Goal: Task Accomplishment & Management: Manage account settings

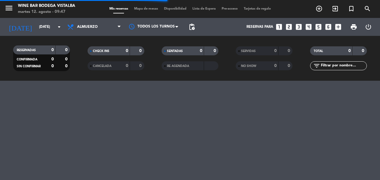
click at [36, 27] on input "[DATE]" at bounding box center [59, 27] width 47 height 10
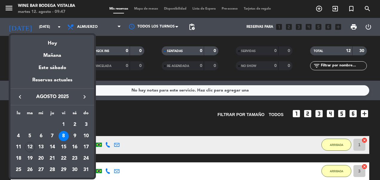
click at [28, 145] on div "12" at bounding box center [30, 147] width 10 height 10
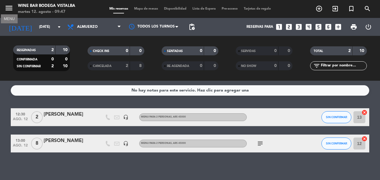
click at [9, 9] on icon "menu" at bounding box center [8, 8] width 9 height 9
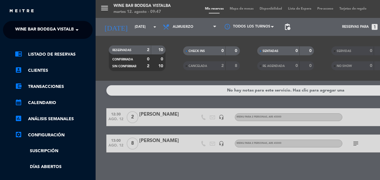
click at [26, 30] on span "Wine Bar Bodega Vistalba" at bounding box center [46, 30] width 62 height 13
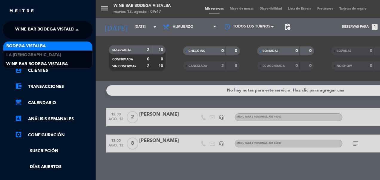
drag, startPoint x: 39, startPoint y: 44, endPoint x: 83, endPoint y: 23, distance: 48.3
click at [39, 45] on span "BODEGA VISTALBA" at bounding box center [25, 46] width 39 height 7
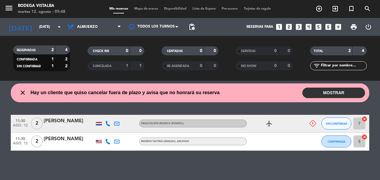
scroll to position [17, 0]
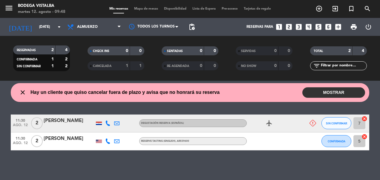
click at [43, 24] on input "[DATE]" at bounding box center [59, 27] width 47 height 10
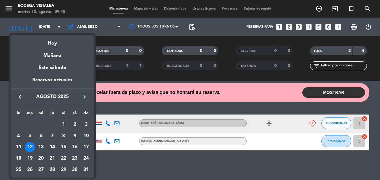
click at [42, 149] on div "13" at bounding box center [41, 147] width 10 height 10
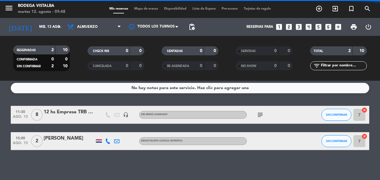
scroll to position [0, 0]
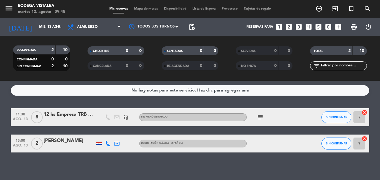
click at [259, 115] on icon "subject" at bounding box center [260, 117] width 7 height 7
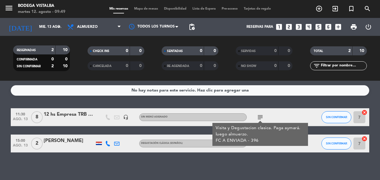
click at [42, 150] on div "2" at bounding box center [37, 144] width 14 height 18
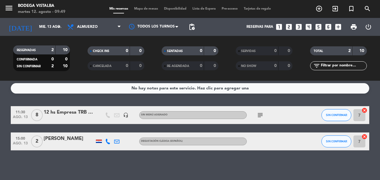
scroll to position [2, 0]
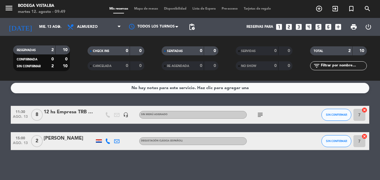
click at [48, 26] on input "mié. 13 ago." at bounding box center [59, 27] width 47 height 10
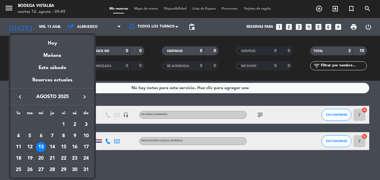
click at [54, 147] on div "14" at bounding box center [52, 147] width 10 height 10
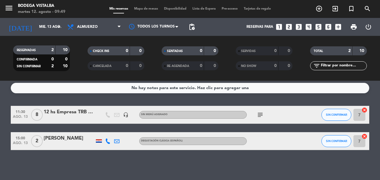
type input "jue. 14 ago."
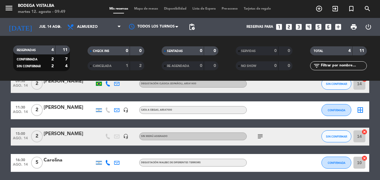
scroll to position [62, 0]
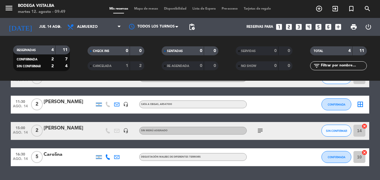
click at [262, 127] on icon "subject" at bounding box center [260, 130] width 7 height 7
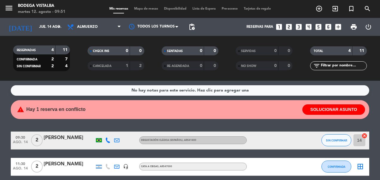
click at [288, 26] on icon "looks_two" at bounding box center [289, 27] width 8 height 8
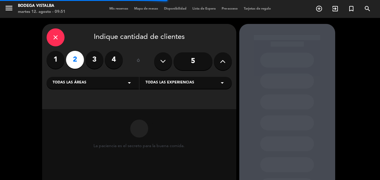
scroll to position [52, 0]
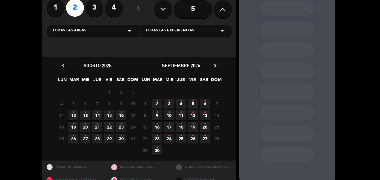
drag, startPoint x: 157, startPoint y: 113, endPoint x: 166, endPoint y: 112, distance: 8.4
click at [158, 113] on icon "•" at bounding box center [157, 113] width 2 height 10
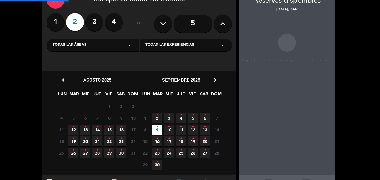
scroll to position [24, 0]
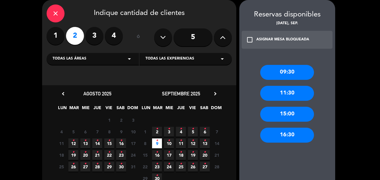
drag, startPoint x: 298, startPoint y: 94, endPoint x: 292, endPoint y: 93, distance: 6.2
click at [295, 93] on div "11:30" at bounding box center [287, 93] width 54 height 15
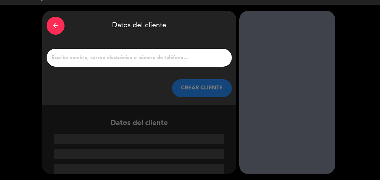
scroll to position [13, 0]
click at [151, 55] on input "1" at bounding box center [139, 58] width 176 height 8
paste input "[PERSON_NAME]"
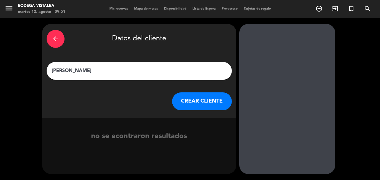
type input "[PERSON_NAME]"
click at [181, 98] on button "CREAR CLIENTE" at bounding box center [202, 101] width 60 height 18
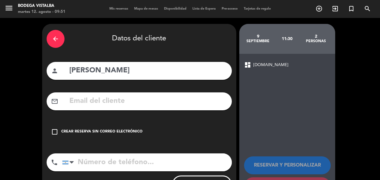
click at [116, 136] on div "check_box_outline_blank Crear reserva sin correo electrónico" at bounding box center [139, 132] width 185 height 18
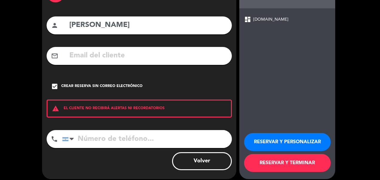
scroll to position [51, 0]
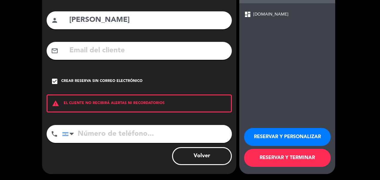
click at [283, 130] on button "RESERVAR Y PERSONALIZAR" at bounding box center [287, 137] width 87 height 18
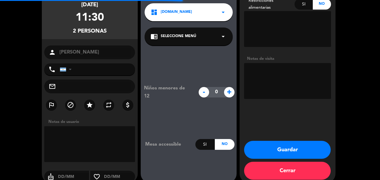
scroll to position [24, 0]
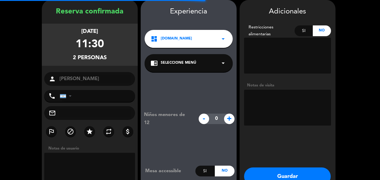
click at [198, 68] on div "chrome_reader_mode Seleccione Menú arrow_drop_down" at bounding box center [189, 63] width 88 height 18
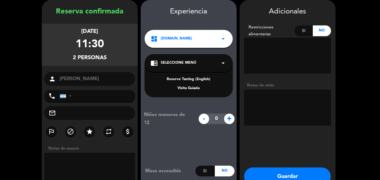
click at [197, 68] on div "chrome_reader_mode Seleccione Menú arrow_drop_down" at bounding box center [189, 63] width 88 height 18
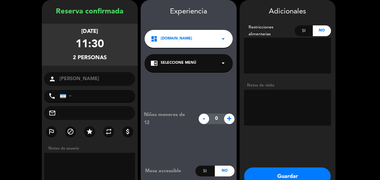
click at [188, 47] on div "dashboard [DOMAIN_NAME] arrow_drop_down" at bounding box center [189, 39] width 88 height 18
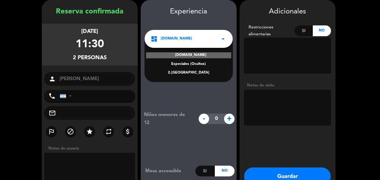
click at [193, 71] on div "2.[GEOGRAPHIC_DATA]" at bounding box center [189, 73] width 76 height 6
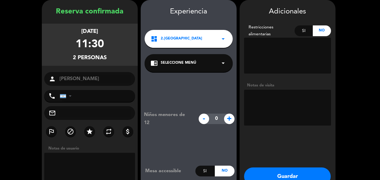
click at [193, 64] on span "Seleccione Menú" at bounding box center [179, 63] width 36 height 6
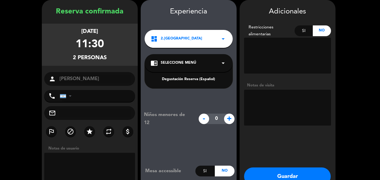
click at [189, 42] on div "dashboard 2.Calicata arrow_drop_down" at bounding box center [189, 39] width 88 height 18
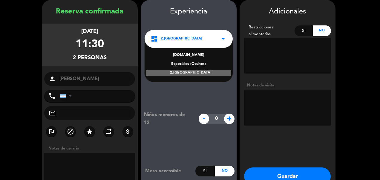
click at [193, 63] on div "Especiales (Ocultos)" at bounding box center [189, 64] width 76 height 6
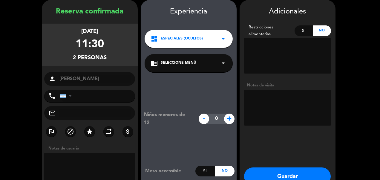
click at [196, 62] on div "chrome_reader_mode Seleccione Menú arrow_drop_down" at bounding box center [189, 63] width 88 height 18
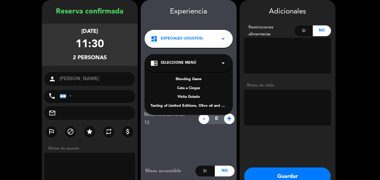
click at [181, 38] on span "Especiales (Ocultos)" at bounding box center [182, 39] width 42 height 6
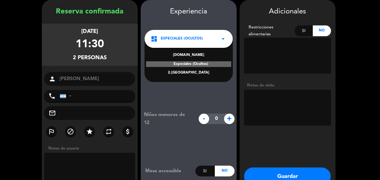
click at [187, 55] on div "[DOMAIN_NAME]" at bounding box center [189, 55] width 76 height 6
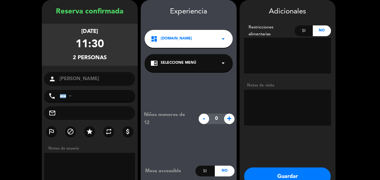
click at [260, 104] on textarea at bounding box center [287, 108] width 87 height 36
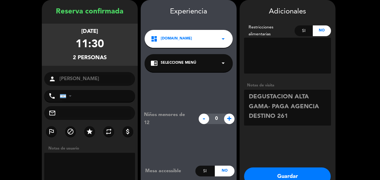
type textarea "DEGUSTACION ALTA GAMA- PAGA AGENCIA DESTINO 261"
click at [259, 172] on button "Guardar" at bounding box center [287, 176] width 87 height 18
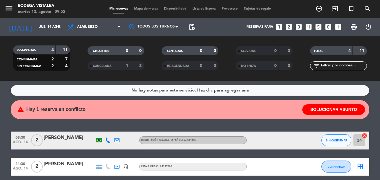
click at [39, 23] on input "jue. 14 ago." at bounding box center [59, 27] width 47 height 10
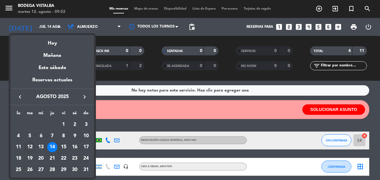
click at [85, 94] on icon "keyboard_arrow_right" at bounding box center [84, 96] width 7 height 7
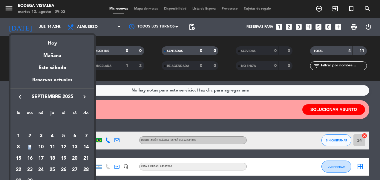
click at [28, 147] on div "9" at bounding box center [30, 147] width 10 height 10
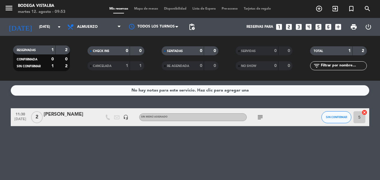
click at [18, 29] on icon "[DATE]" at bounding box center [20, 26] width 32 height 13
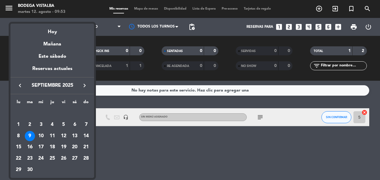
click at [52, 28] on div "Hoy" at bounding box center [52, 30] width 84 height 12
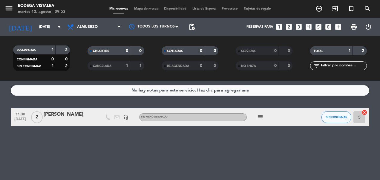
type input "[DATE]"
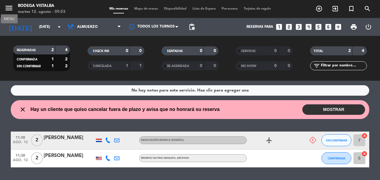
click at [6, 8] on icon "menu" at bounding box center [8, 8] width 9 height 9
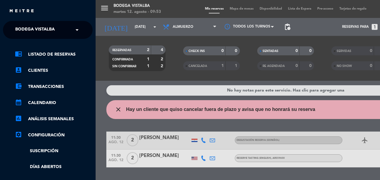
click at [20, 31] on span "BODEGA VISTALBA" at bounding box center [34, 30] width 39 height 13
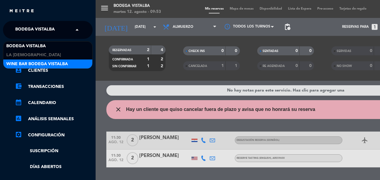
click at [27, 62] on span "Wine Bar Bodega Vistalba" at bounding box center [37, 64] width 62 height 7
